Goal: Information Seeking & Learning: Learn about a topic

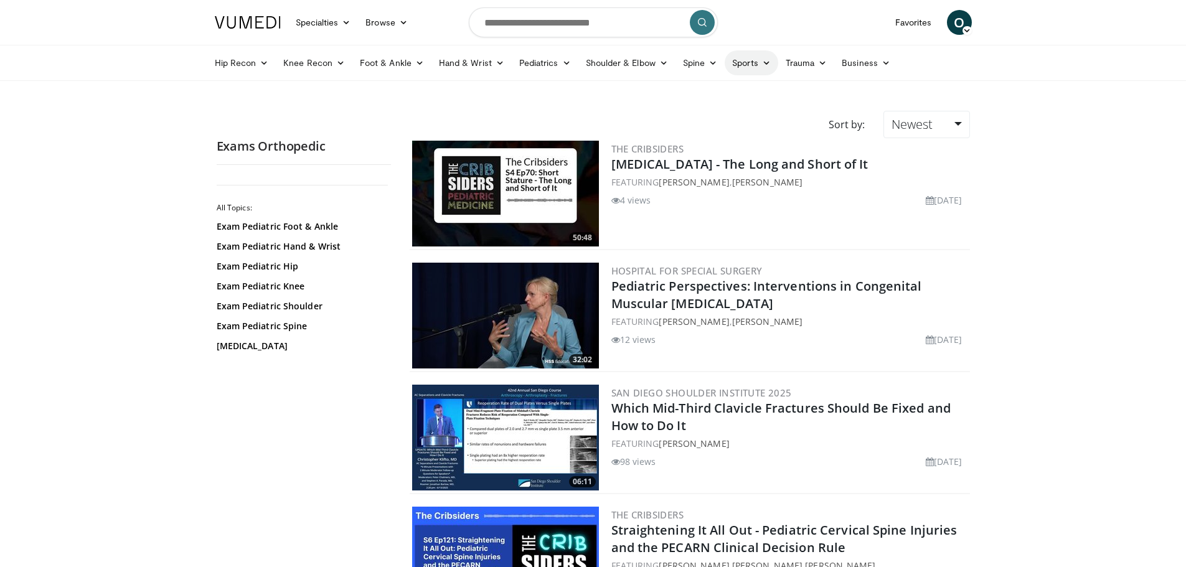
click at [746, 63] on link "Sports" at bounding box center [752, 62] width 54 height 25
click at [652, 155] on link "Hip" at bounding box center [703, 152] width 148 height 20
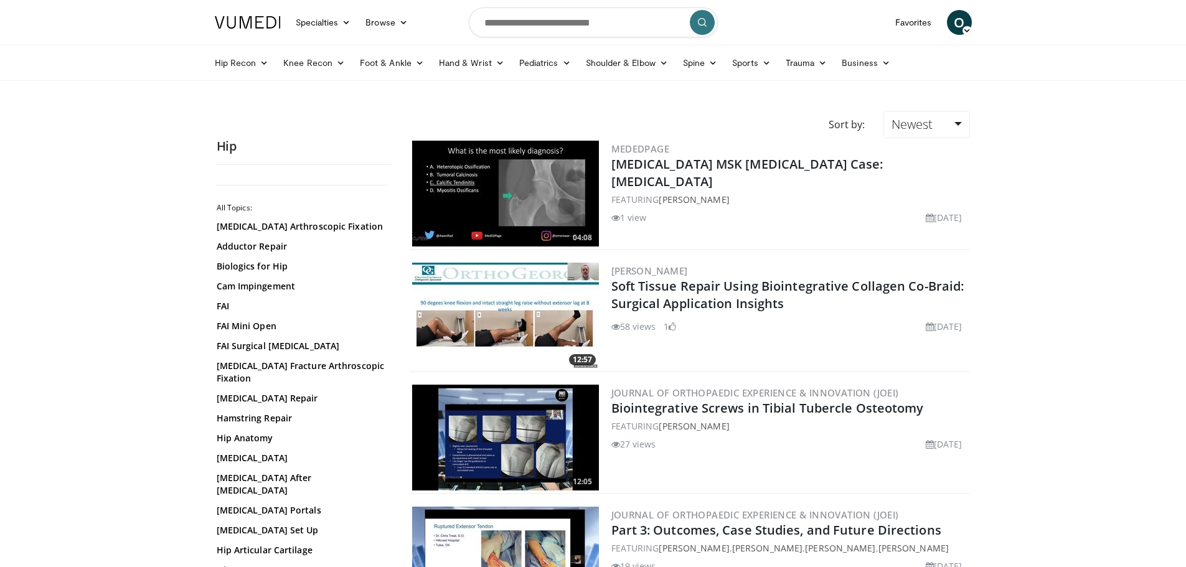
scroll to position [62, 0]
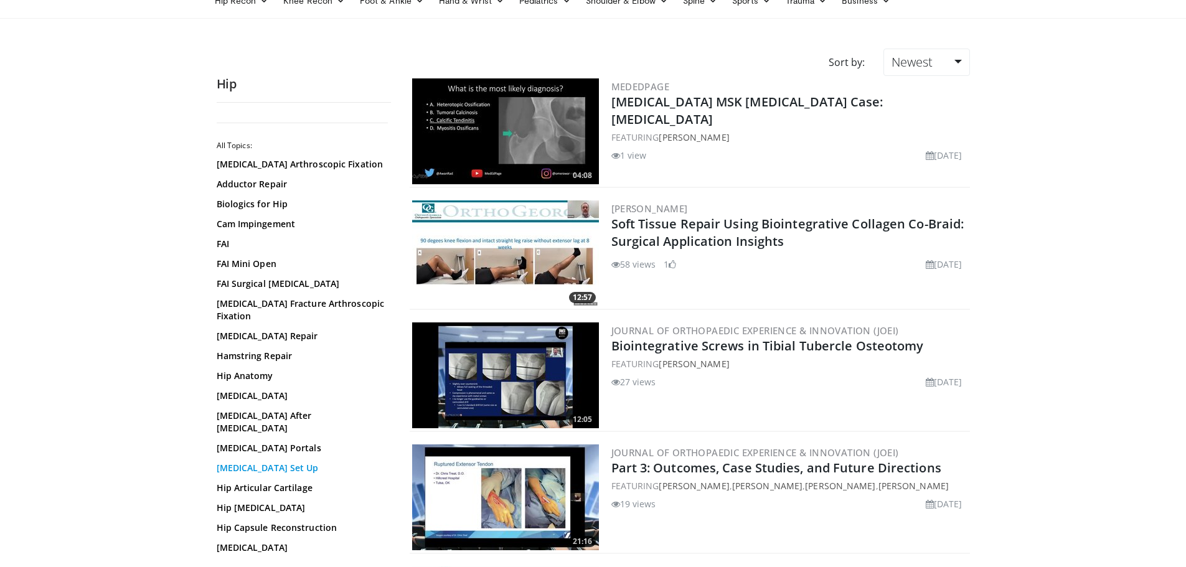
click at [281, 469] on link "[MEDICAL_DATA] Set Up" at bounding box center [301, 468] width 168 height 12
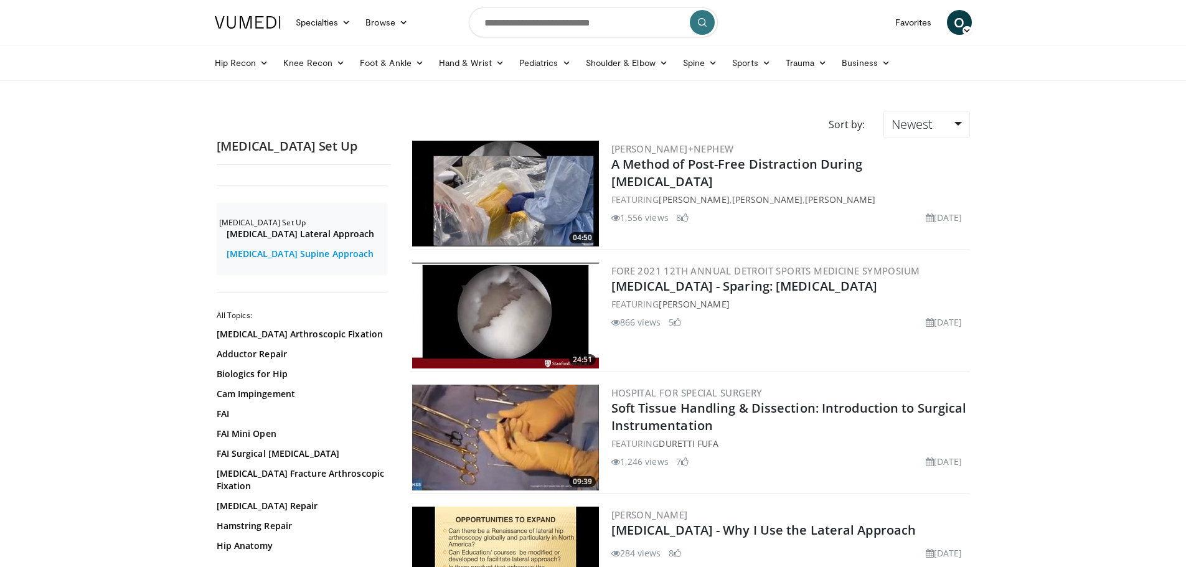
click at [316, 250] on link "Hip Arthroscopy Supine Approach" at bounding box center [306, 254] width 158 height 12
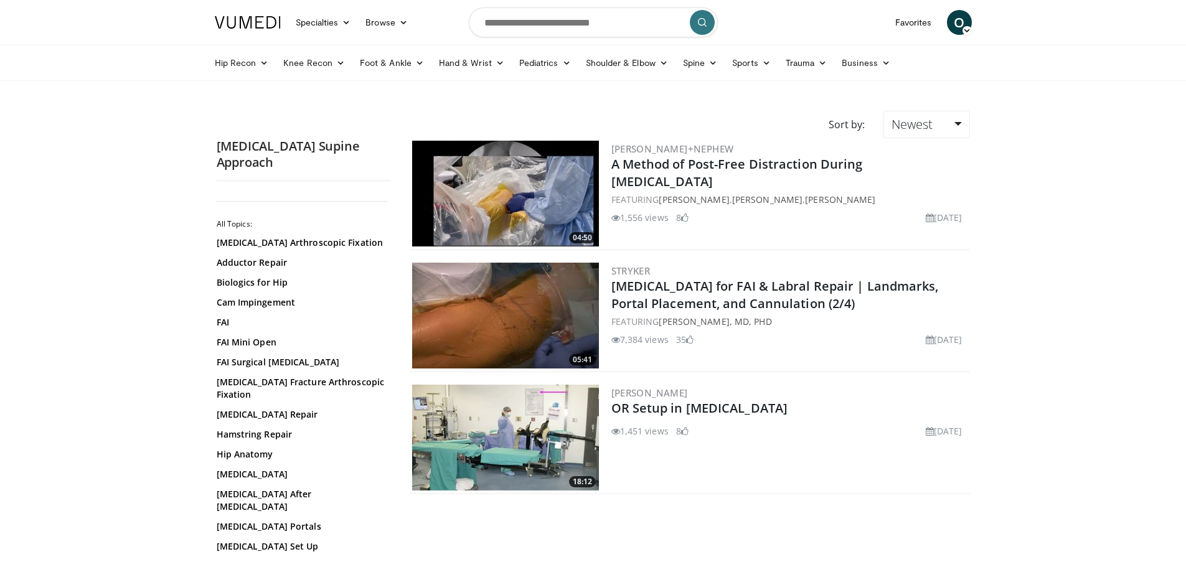
click at [578, 309] on img at bounding box center [505, 316] width 187 height 106
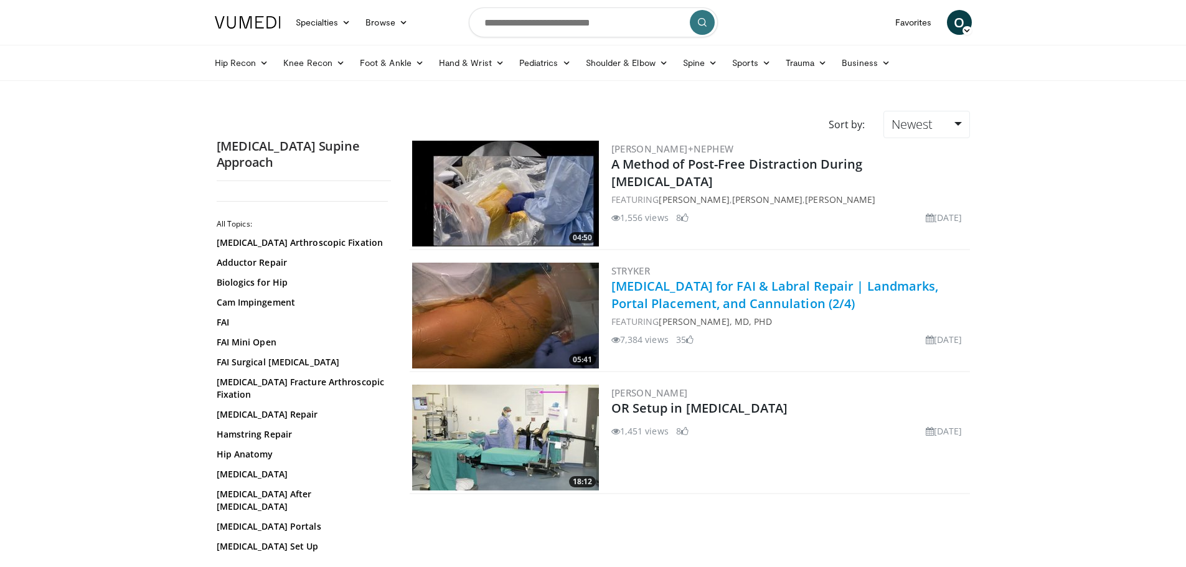
click at [673, 304] on link "Hip Arthroscopy for FAI & Labral Repair | Landmarks, Portal Placement, and Cann…" at bounding box center [774, 295] width 327 height 34
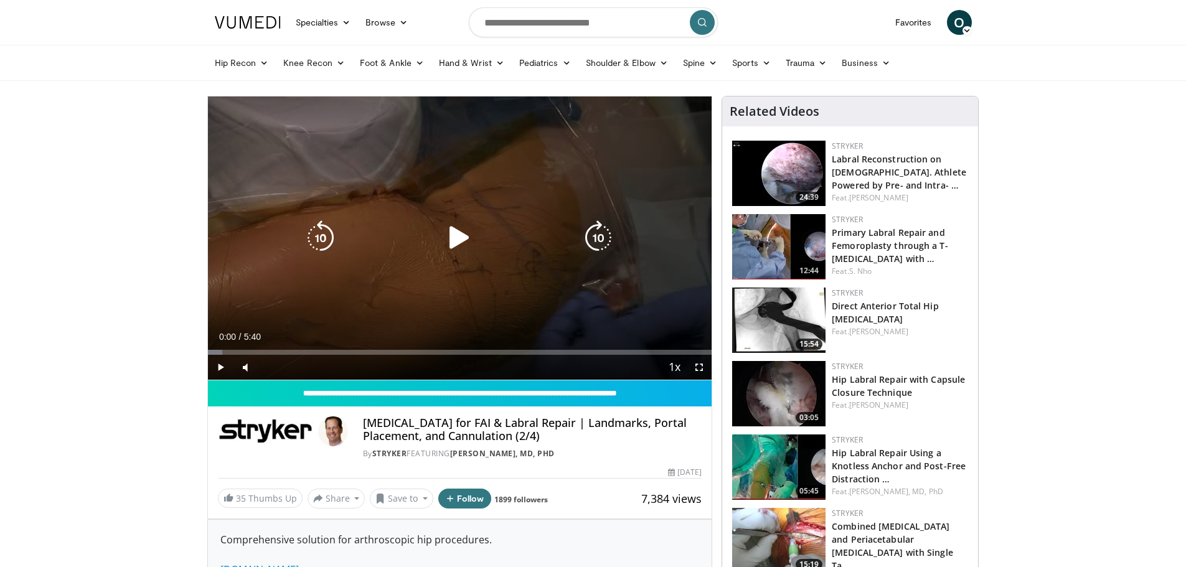
click at [459, 239] on icon "Video Player" at bounding box center [459, 237] width 35 height 35
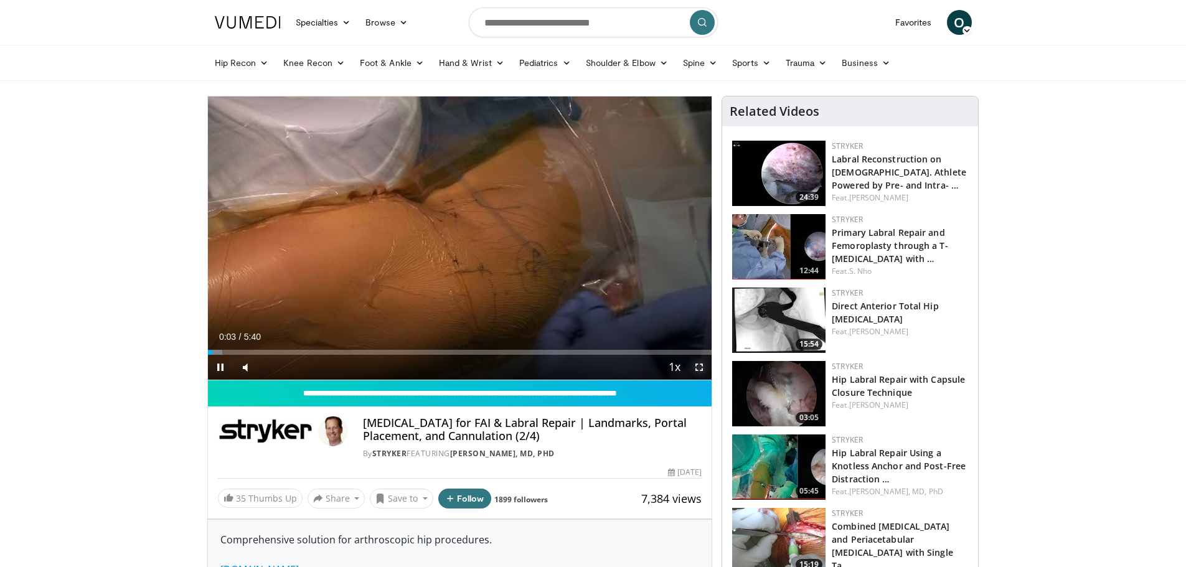
click at [699, 367] on span "Video Player" at bounding box center [699, 367] width 25 height 25
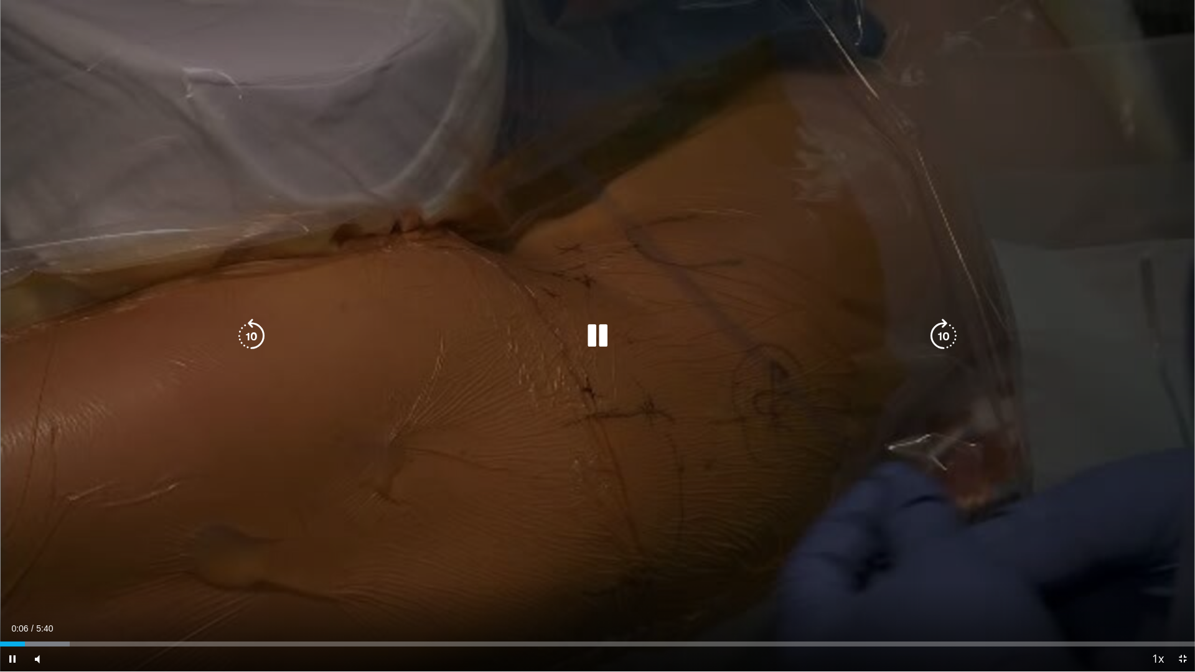
drag, startPoint x: 195, startPoint y: 538, endPoint x: 214, endPoint y: 555, distance: 25.6
drag, startPoint x: 214, startPoint y: 555, endPoint x: 796, endPoint y: 387, distance: 605.6
click at [796, 387] on div "10 seconds Tap to unmute" at bounding box center [597, 336] width 1195 height 672
click at [600, 333] on icon "Video Player" at bounding box center [597, 336] width 35 height 35
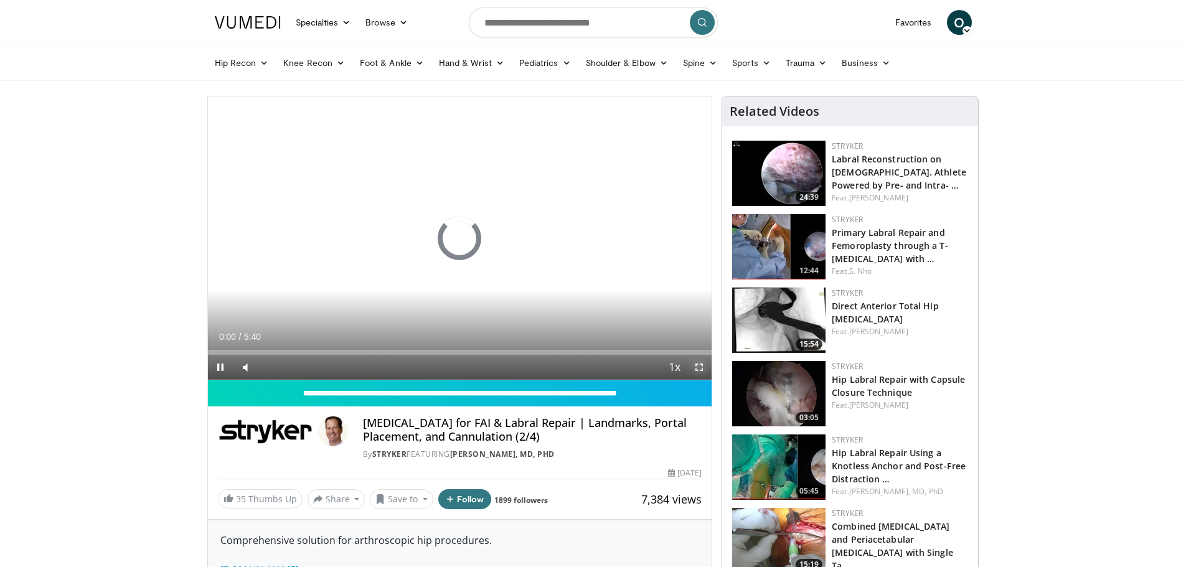
click at [700, 364] on span "Video Player" at bounding box center [699, 367] width 25 height 25
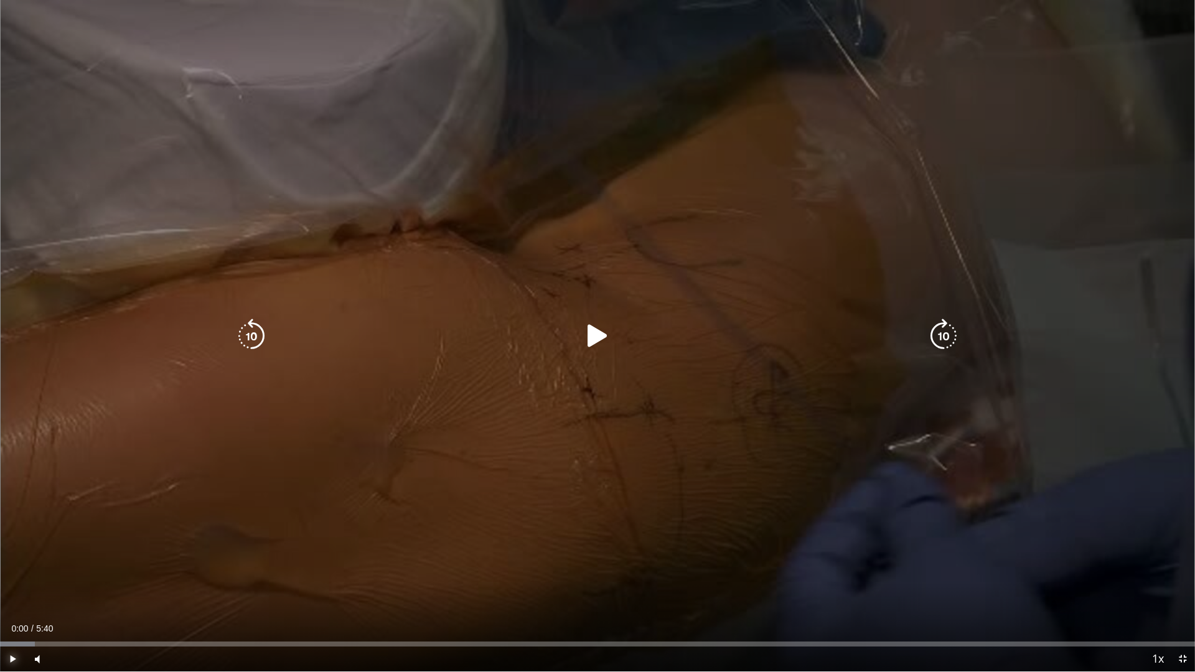
click at [7, 566] on span "Video Player" at bounding box center [12, 659] width 25 height 25
click at [0, 566] on button "Pause" at bounding box center [12, 659] width 25 height 25
click at [0, 566] on button "Play" at bounding box center [12, 659] width 25 height 25
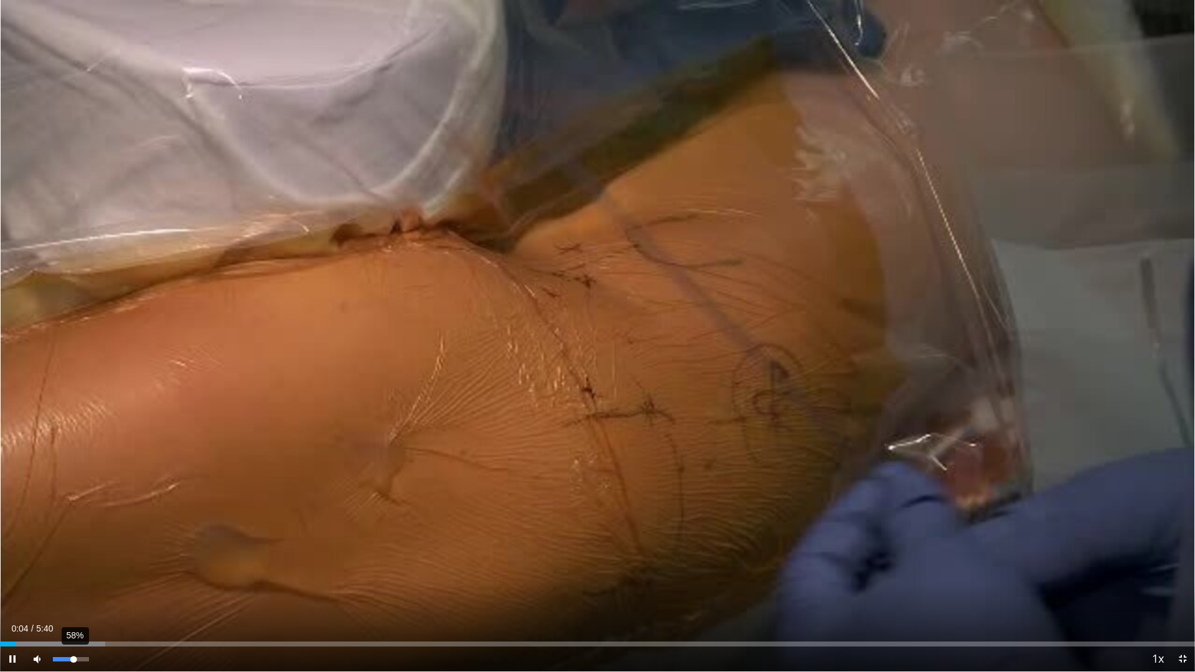
click at [73, 566] on div "58%" at bounding box center [71, 659] width 44 height 25
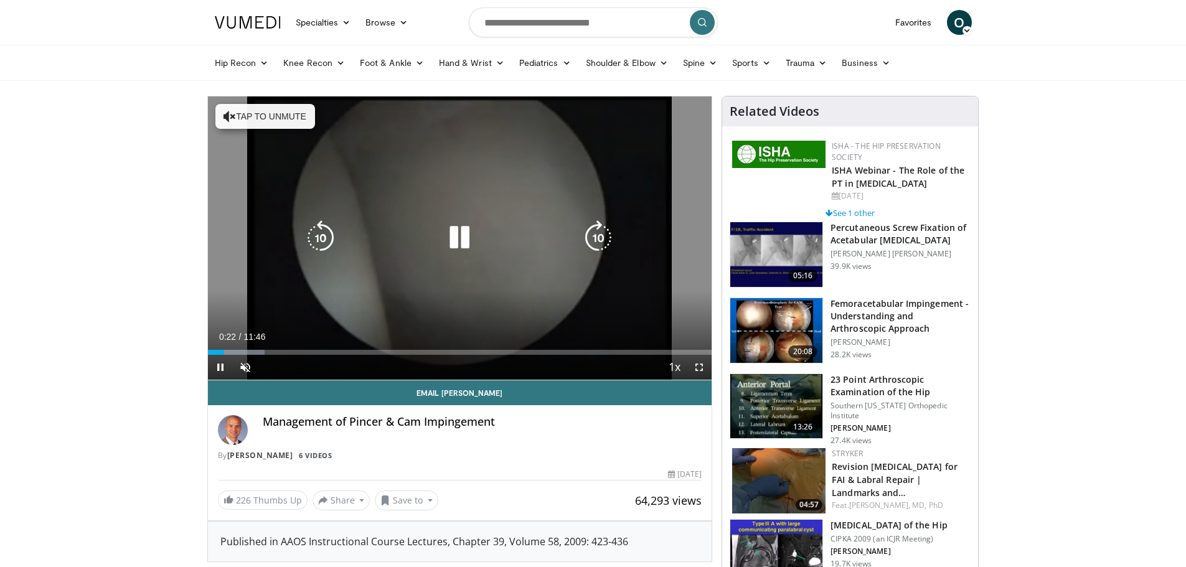
click at [378, 262] on div "10 seconds Tap to unmute" at bounding box center [460, 237] width 504 height 283
click at [459, 238] on icon "Video Player" at bounding box center [459, 237] width 35 height 35
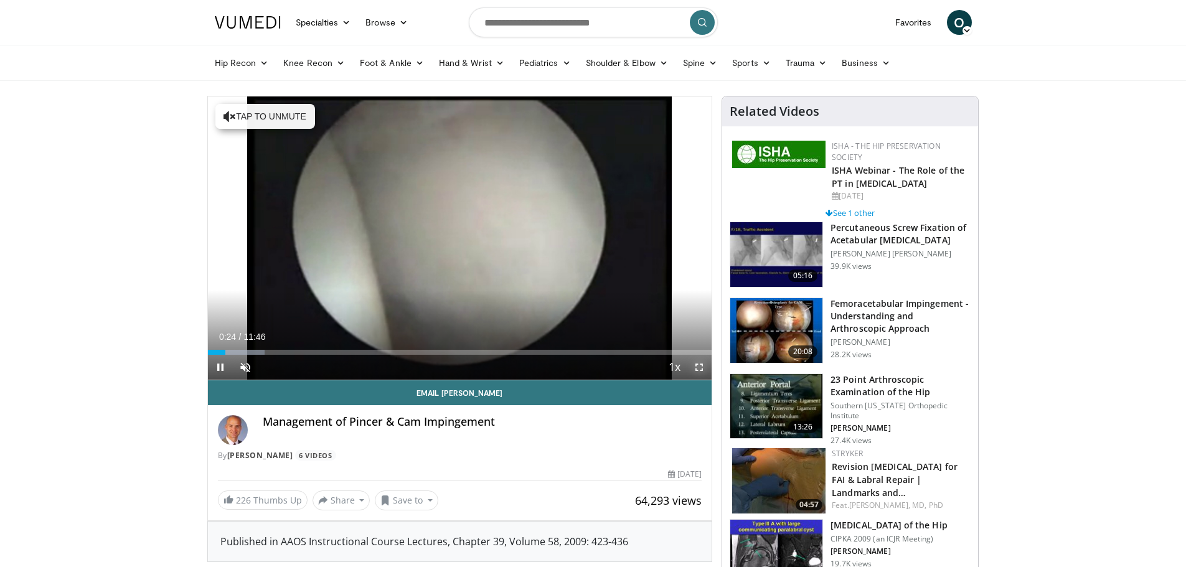
click at [700, 367] on span "Video Player" at bounding box center [699, 367] width 25 height 25
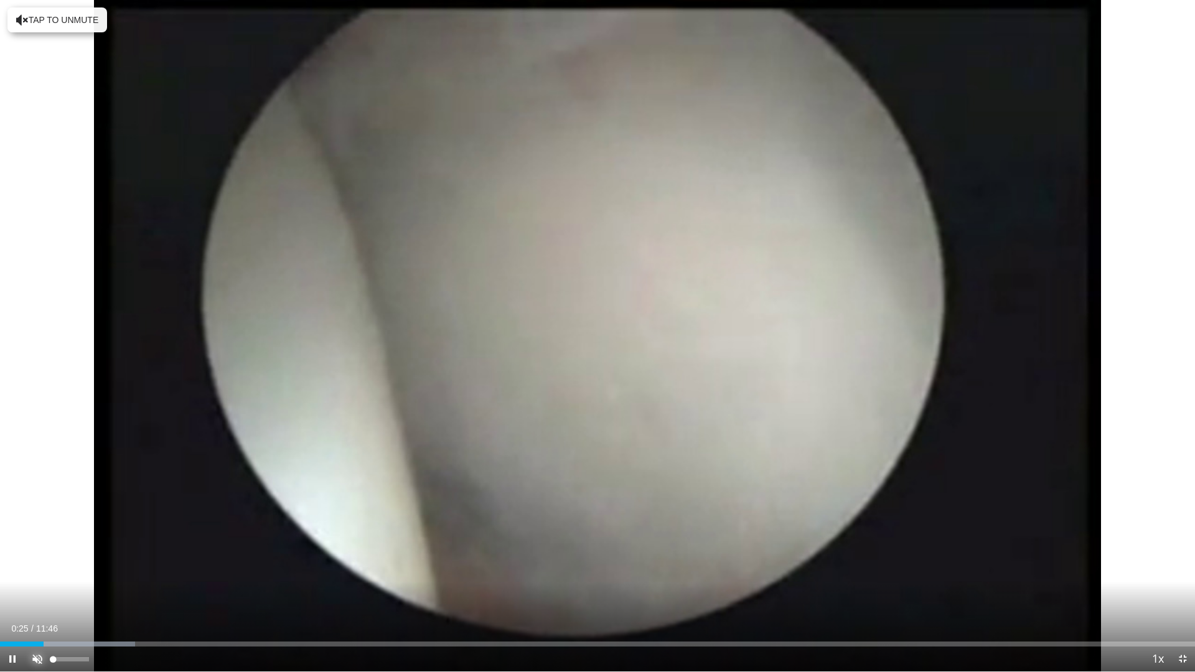
click at [33, 566] on span "Video Player" at bounding box center [37, 659] width 25 height 25
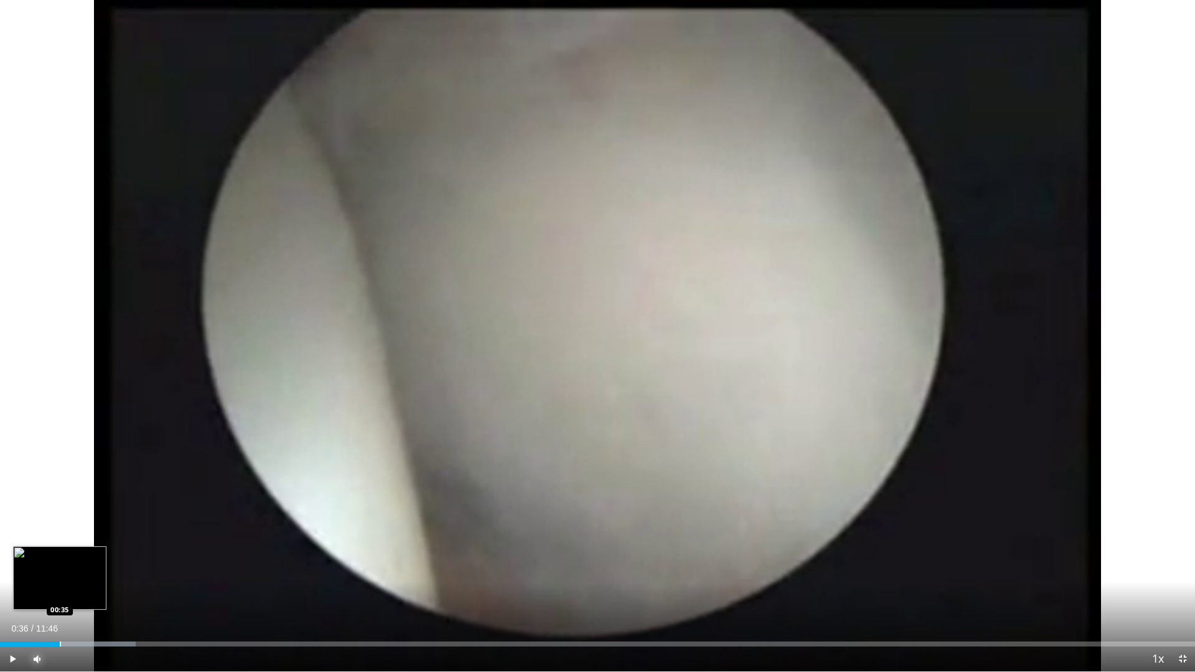
click at [61, 566] on div "Progress Bar" at bounding box center [68, 644] width 136 height 5
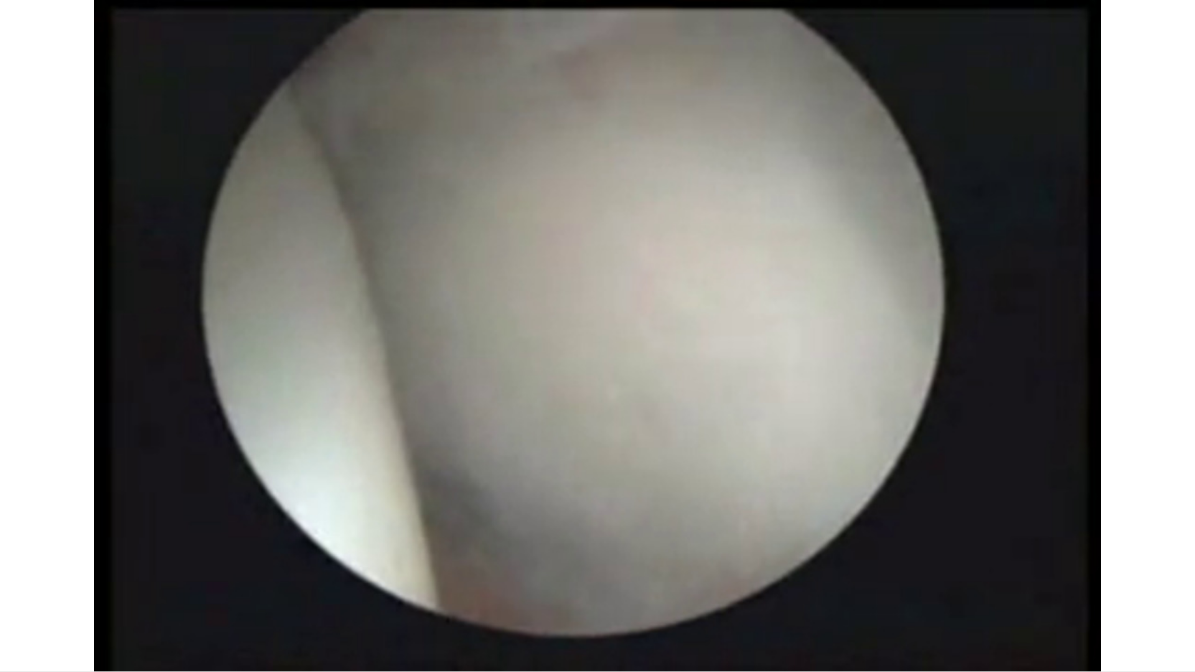
click at [25, 566] on button "Mute" at bounding box center [37, 659] width 25 height 25
click at [25, 566] on button "Unmute" at bounding box center [37, 659] width 25 height 25
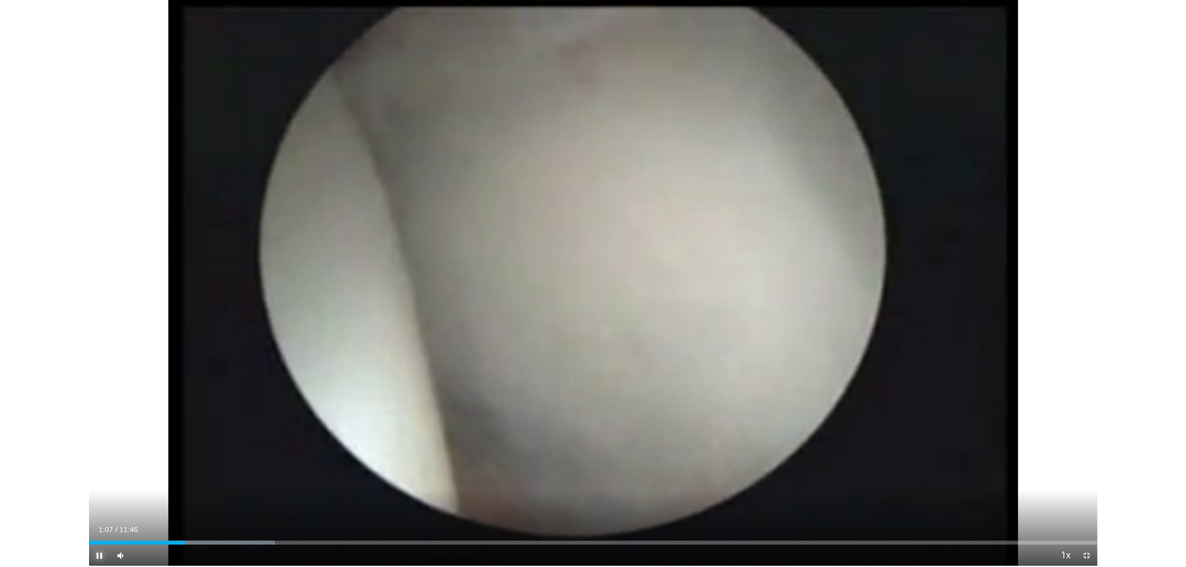
scroll to position [0, 15]
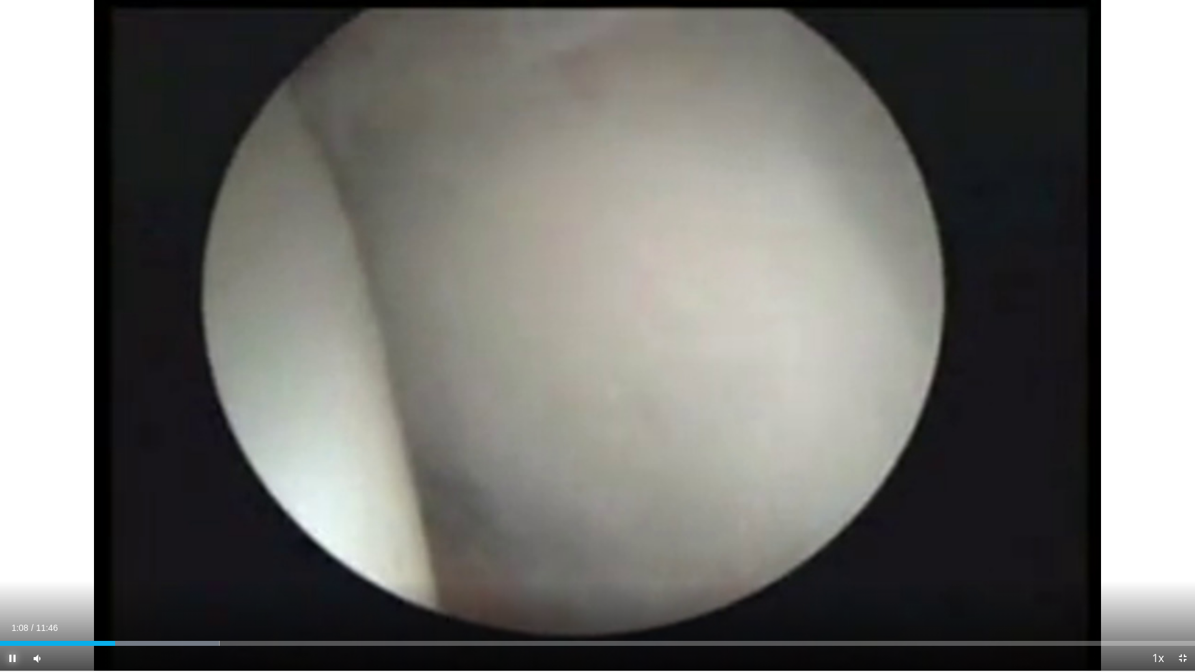
click at [0, 566] on button "Pause" at bounding box center [12, 658] width 25 height 25
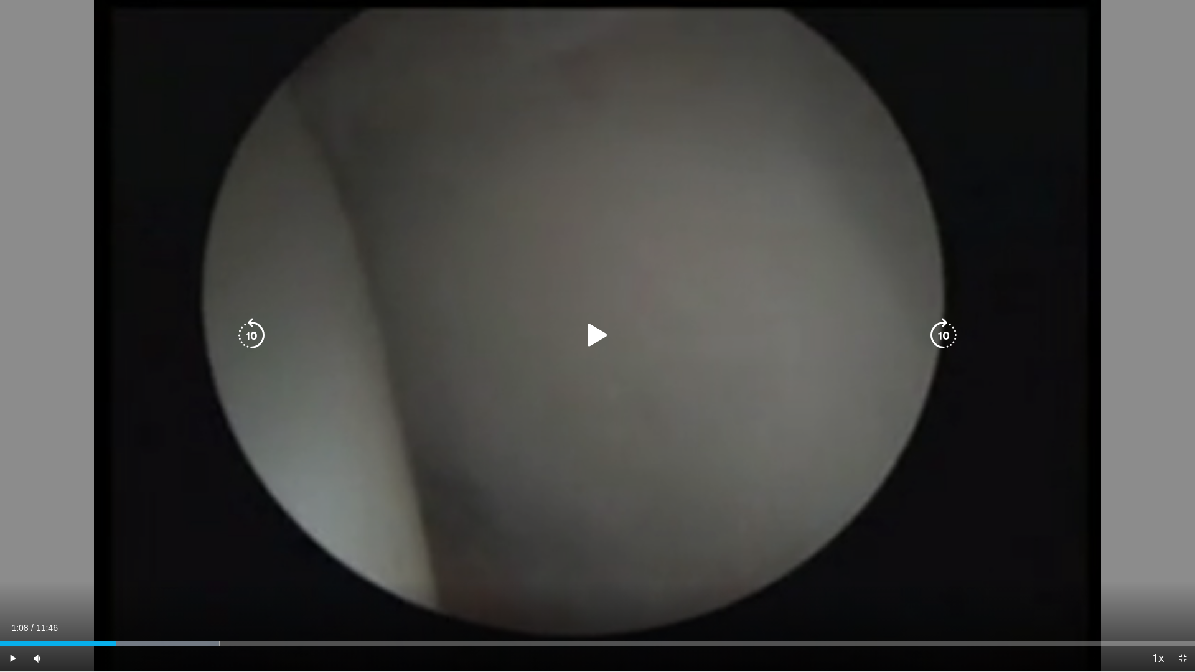
click at [245, 334] on icon "Video Player" at bounding box center [251, 335] width 35 height 35
click at [245, 332] on icon "Video Player" at bounding box center [251, 335] width 35 height 35
click at [613, 326] on icon "Video Player" at bounding box center [597, 335] width 35 height 35
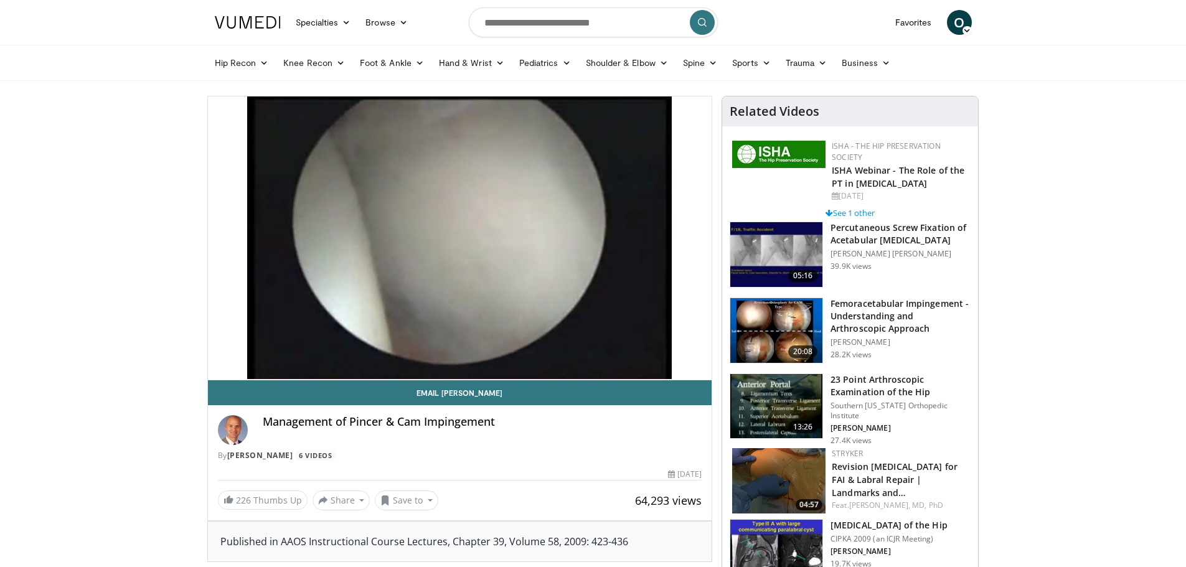
click at [788, 320] on img at bounding box center [776, 330] width 92 height 65
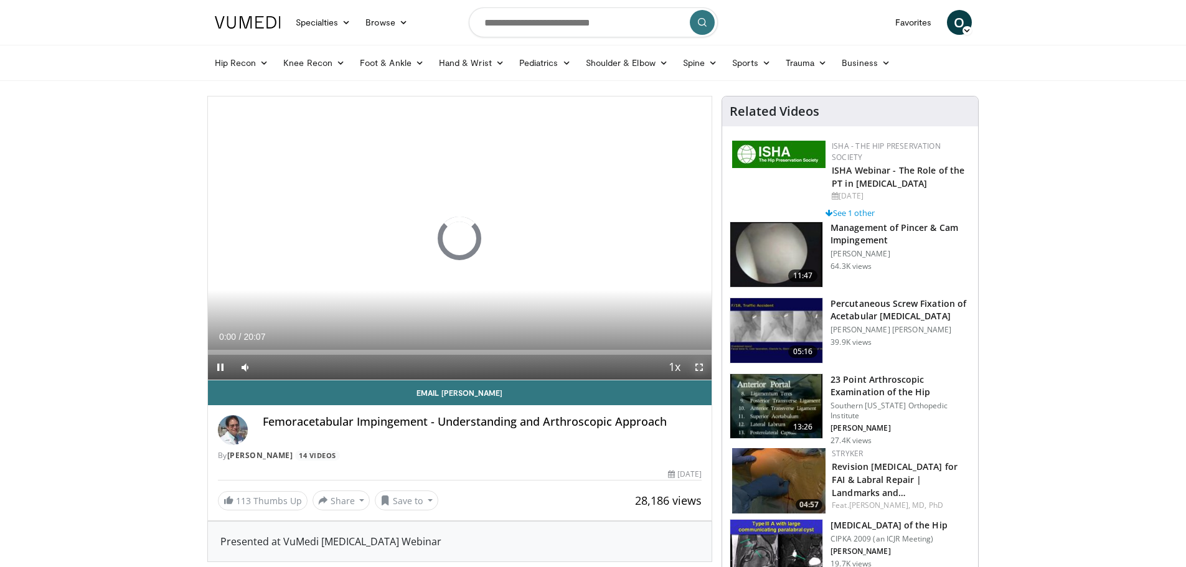
click at [698, 362] on span "Video Player" at bounding box center [699, 367] width 25 height 25
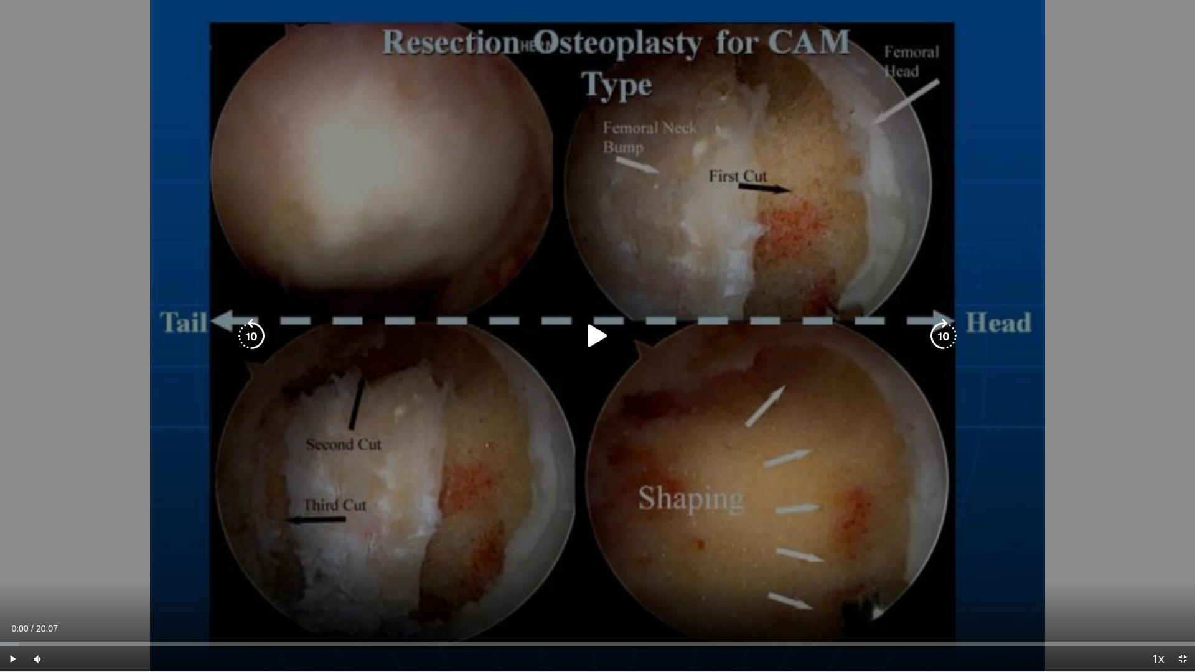
click at [584, 337] on icon "Video Player" at bounding box center [597, 336] width 35 height 35
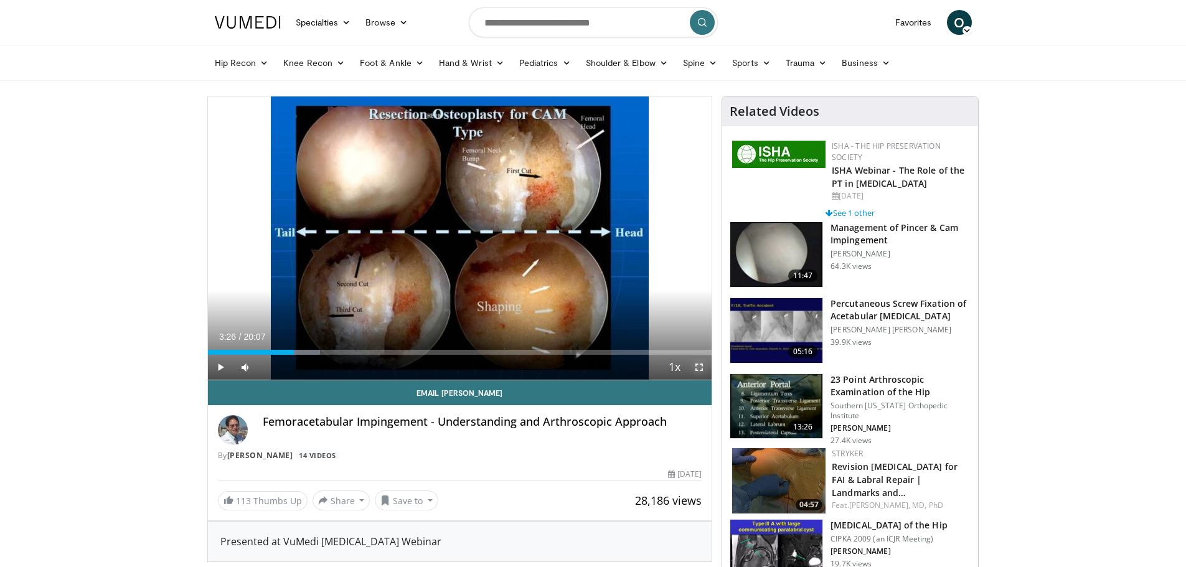
click at [701, 366] on span "Video Player" at bounding box center [699, 367] width 25 height 25
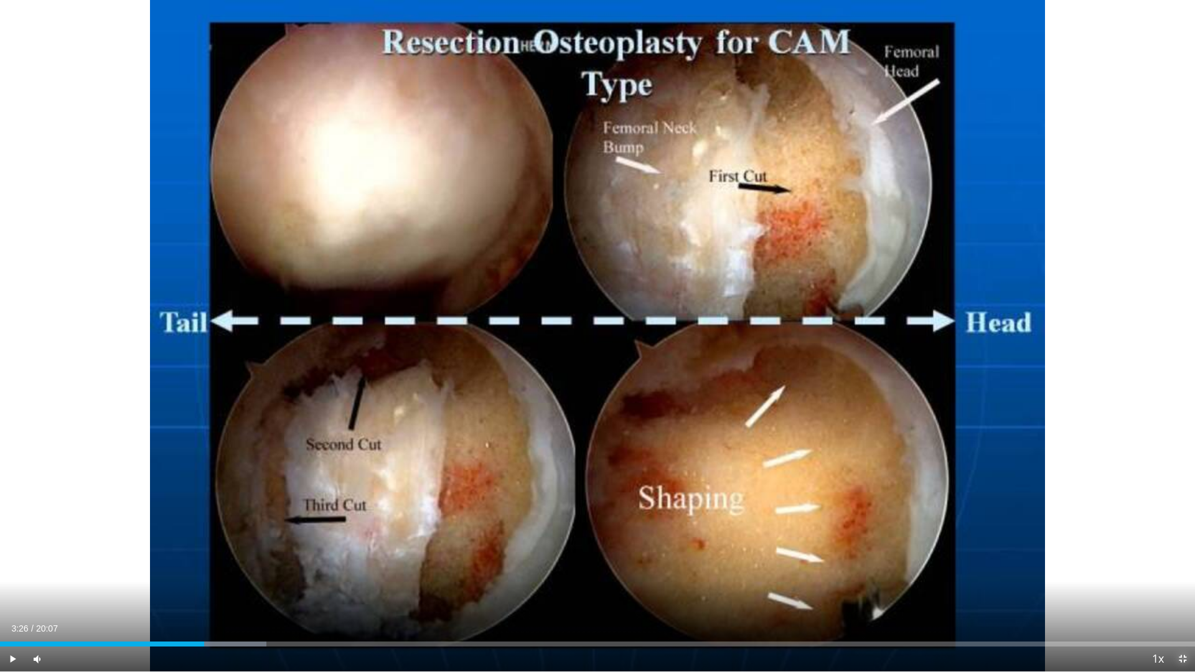
click at [1183, 566] on span "Video Player" at bounding box center [1182, 659] width 25 height 25
